Goal: Information Seeking & Learning: Learn about a topic

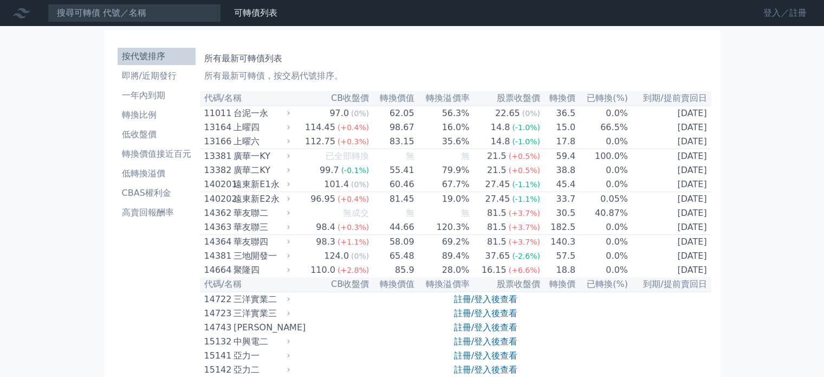
click at [797, 13] on link "登入／註冊" at bounding box center [785, 12] width 61 height 17
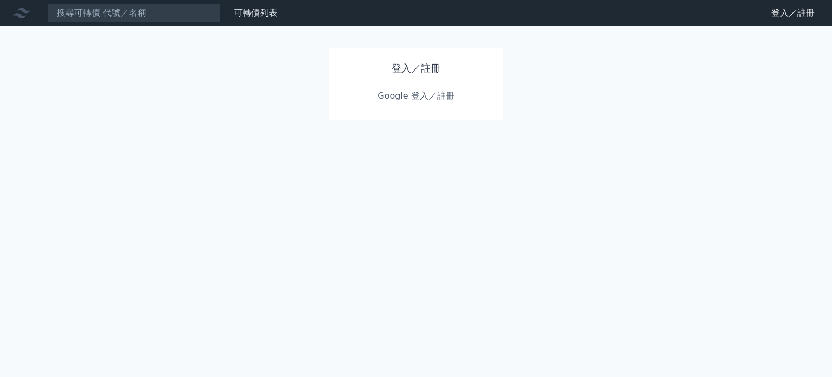
click at [461, 101] on link "Google 登入／註冊" at bounding box center [416, 96] width 113 height 23
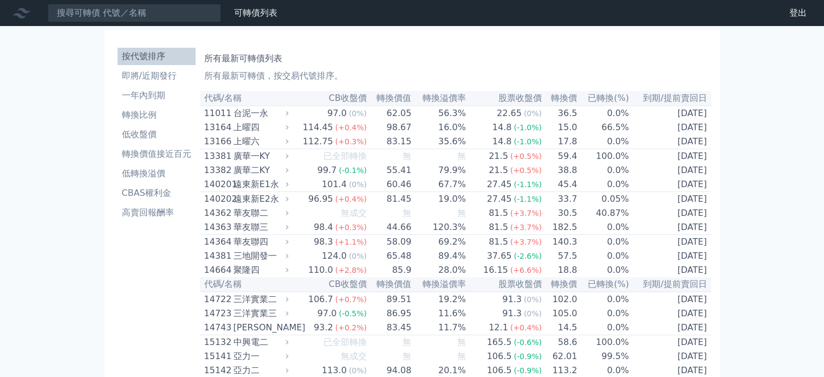
click at [215, 97] on th "代碼/名稱" at bounding box center [246, 98] width 92 height 15
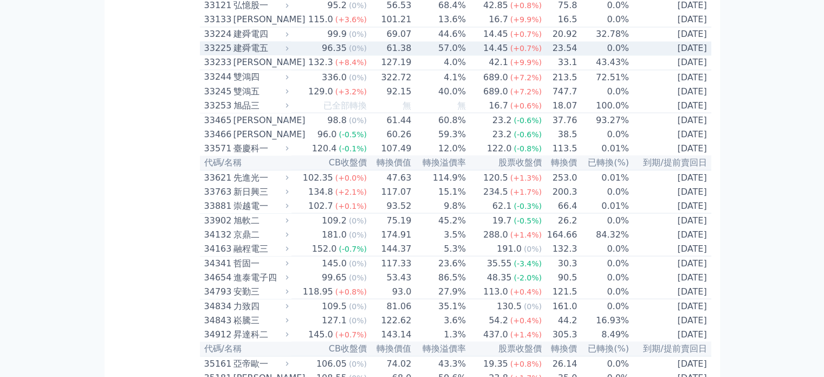
scroll to position [2059, 0]
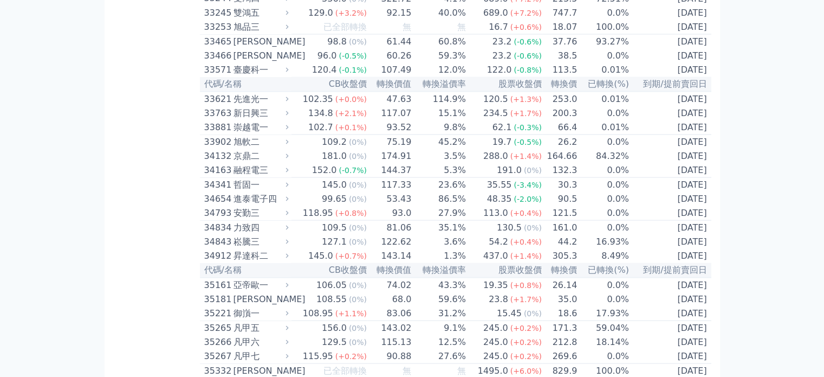
drag, startPoint x: 249, startPoint y: 125, endPoint x: 166, endPoint y: 126, distance: 83.5
drag, startPoint x: 254, startPoint y: 126, endPoint x: 177, endPoint y: 138, distance: 77.4
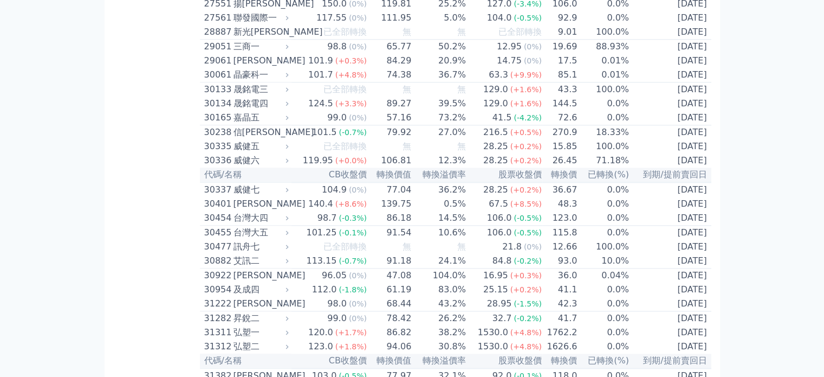
scroll to position [1409, 0]
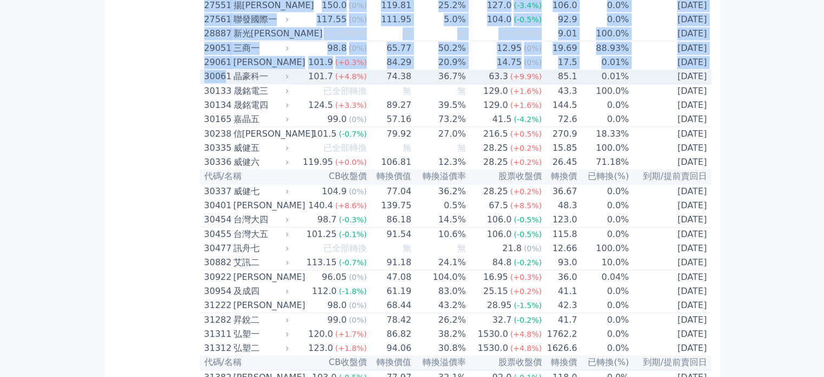
drag, startPoint x: 197, startPoint y: 175, endPoint x: 223, endPoint y: 179, distance: 26.8
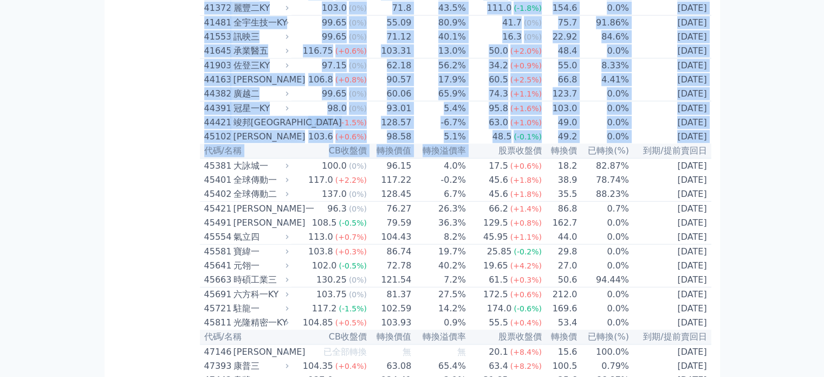
scroll to position [2941, 0]
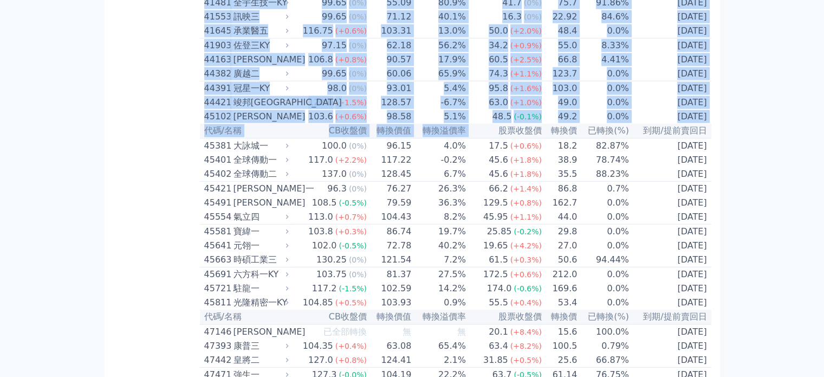
drag, startPoint x: 201, startPoint y: 175, endPoint x: 706, endPoint y: 73, distance: 514.8
click at [706, 73] on table "代碼/名稱 CB收盤價 轉換價值 轉換溢價率 股票收盤價 轉換價 已轉換(%) 到期/提前賣回日 11011 台泥一永 97.0 (0%) 62.05 56.…" at bounding box center [456, 274] width 512 height 6248
copy table "69851 lore 625.7 (+1.3%) 35.93 16.4% 70.7 (+0.3%) 43.3 6.33% 6823-53-48 ipsum d…"
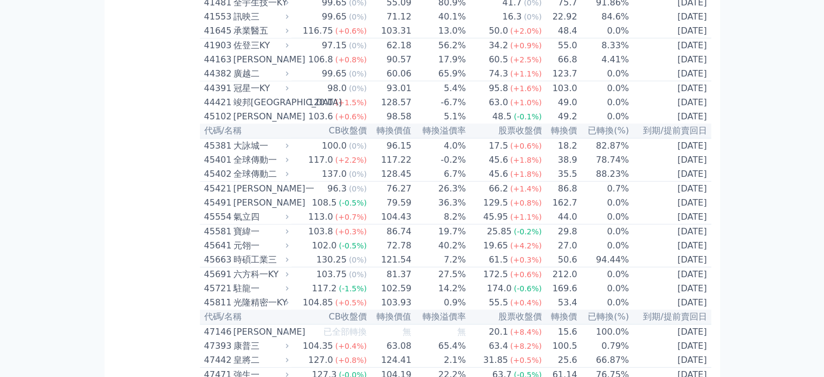
click at [167, 114] on div "按代號排序 即將/近期發行 一年內到期 轉換比例 低收盤價 轉換價值接近百元 低轉換溢價 CBAS權利金 高賣回報酬率" at bounding box center [156, 250] width 87 height 6296
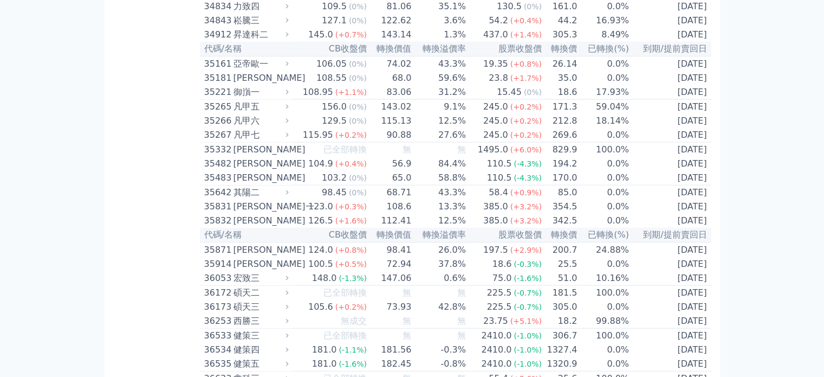
scroll to position [2291, 0]
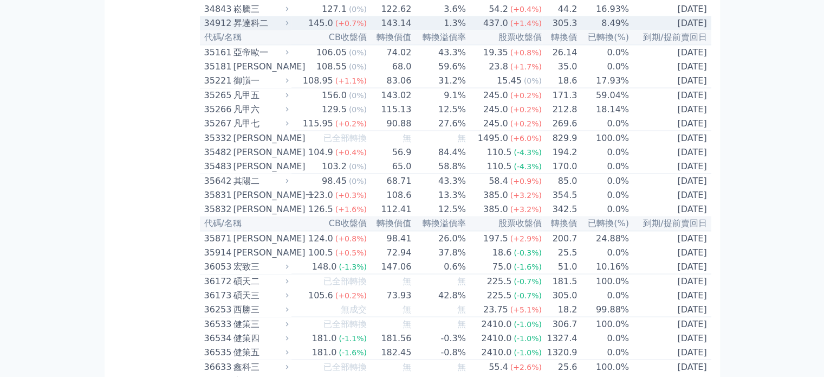
drag, startPoint x: 228, startPoint y: 186, endPoint x: 179, endPoint y: 174, distance: 50.1
click at [249, 30] on div "昇達科二" at bounding box center [260, 23] width 53 height 13
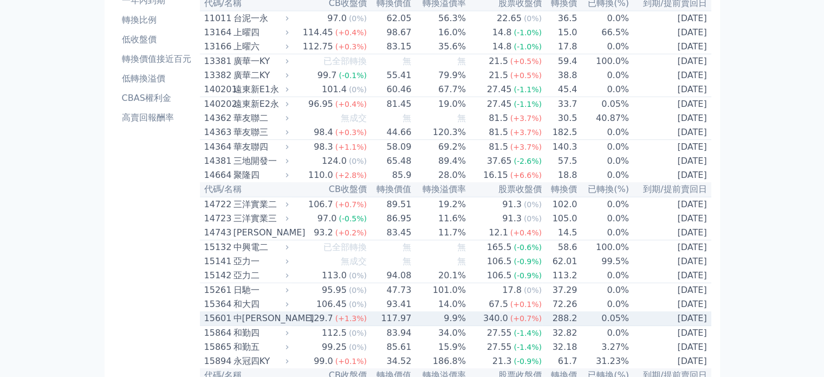
scroll to position [0, 0]
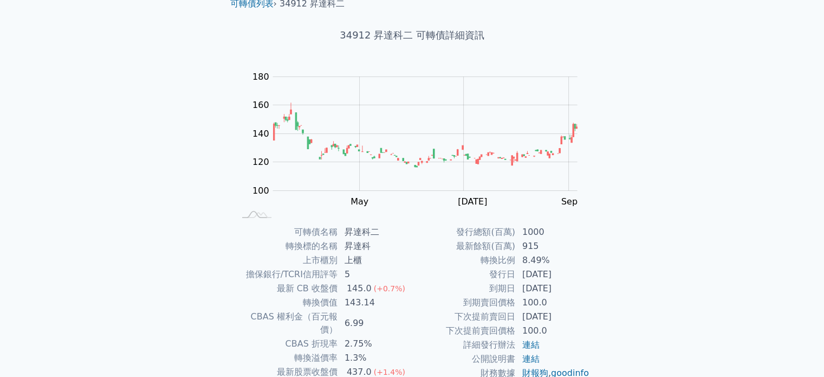
scroll to position [108, 0]
